Goal: Task Accomplishment & Management: Manage account settings

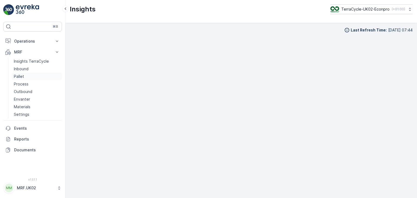
click at [23, 77] on p "Pallet" at bounding box center [19, 76] width 10 height 5
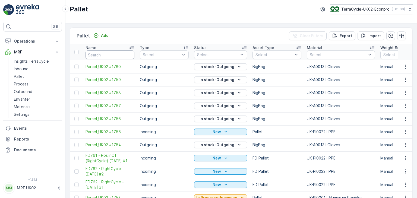
click at [125, 53] on input "text" at bounding box center [109, 54] width 49 height 9
type input "[PERSON_NAME]"
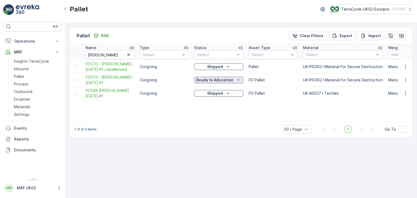
click at [238, 78] on icon "Ready to Allocation" at bounding box center [237, 79] width 5 height 5
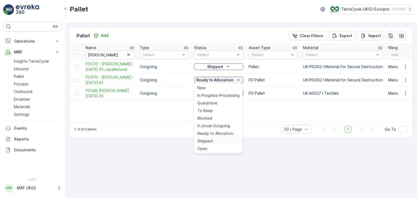
click at [212, 142] on span "Shipped" at bounding box center [204, 140] width 15 height 5
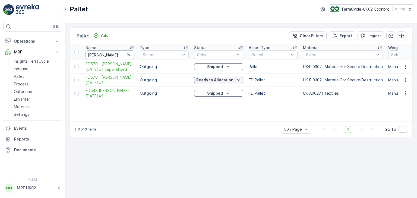
click at [101, 52] on input "[PERSON_NAME]" at bounding box center [109, 54] width 49 height 9
type input "p"
type input "fd762"
